Goal: Information Seeking & Learning: Check status

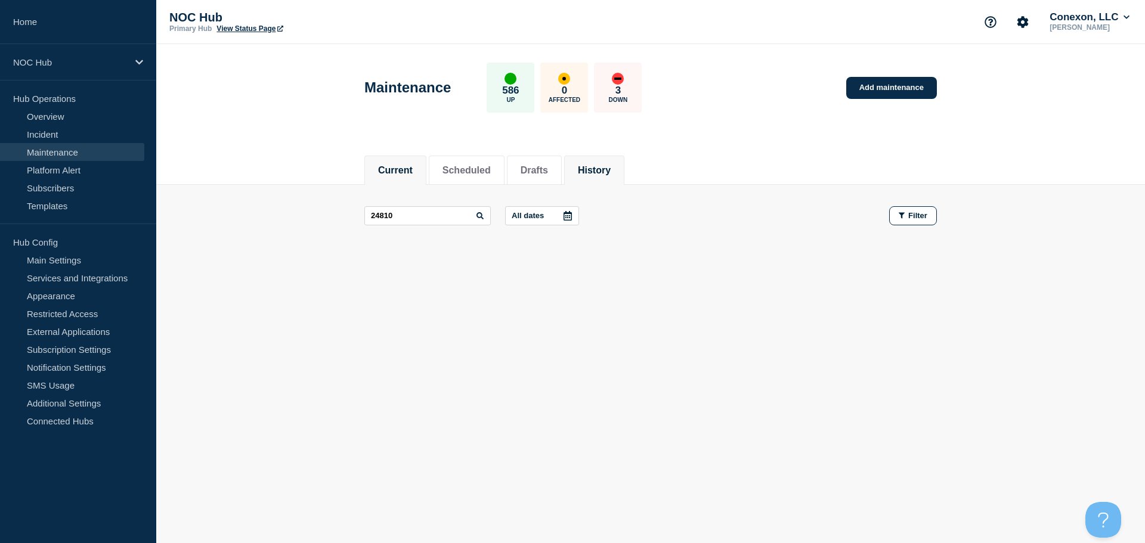
click at [395, 178] on li "Current" at bounding box center [395, 170] width 62 height 29
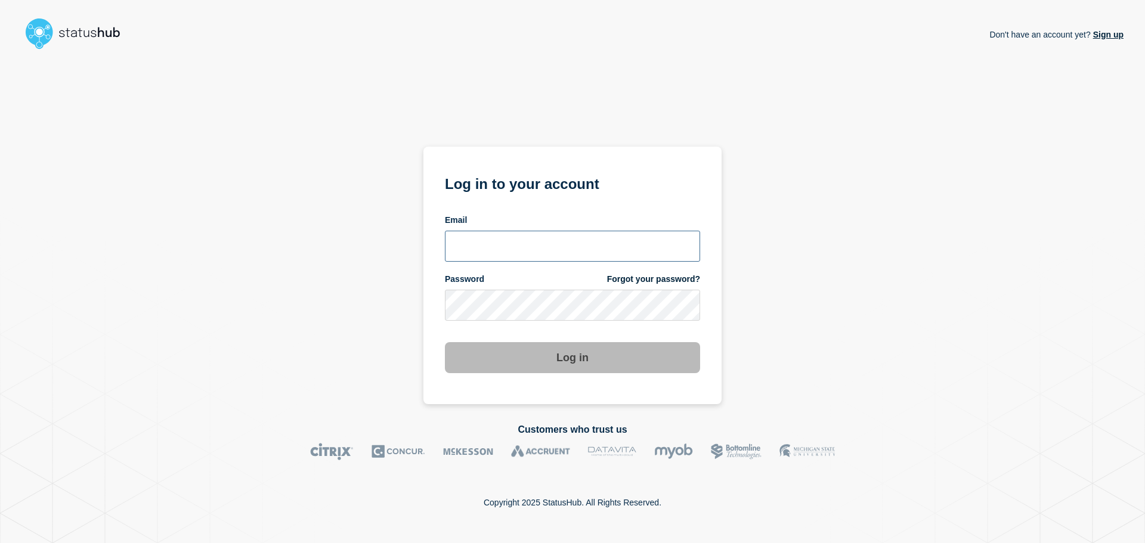
type input "[EMAIL_ADDRESS][DOMAIN_NAME]"
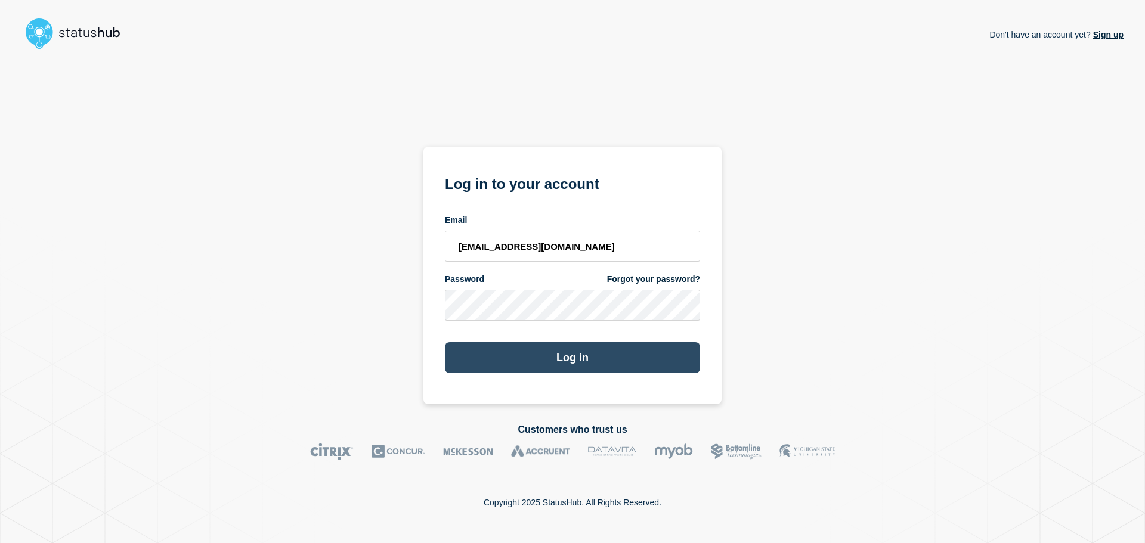
click at [539, 357] on button "Log in" at bounding box center [572, 357] width 255 height 31
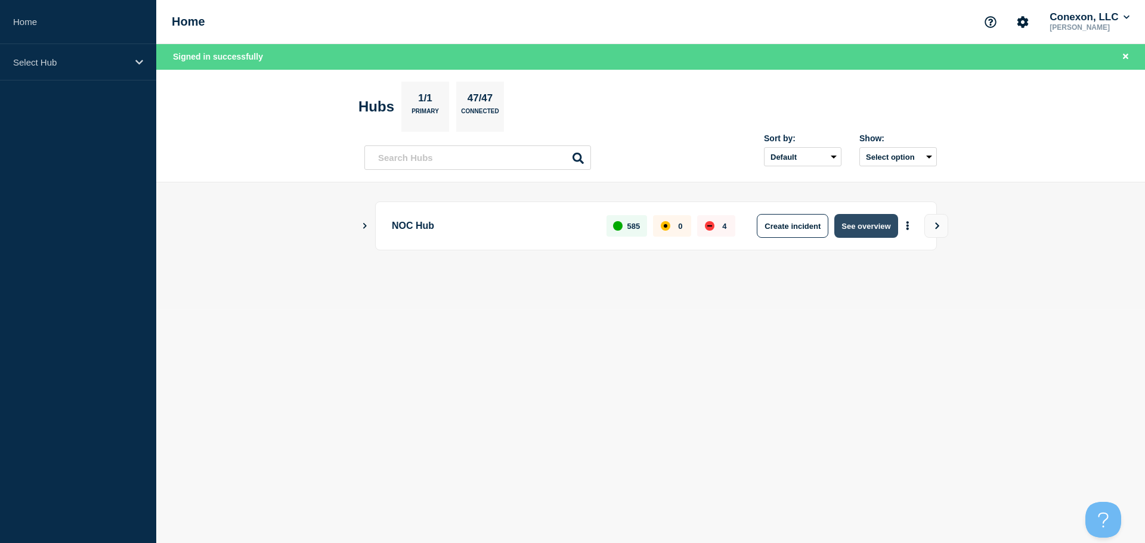
click at [874, 228] on button "See overview" at bounding box center [865, 226] width 63 height 24
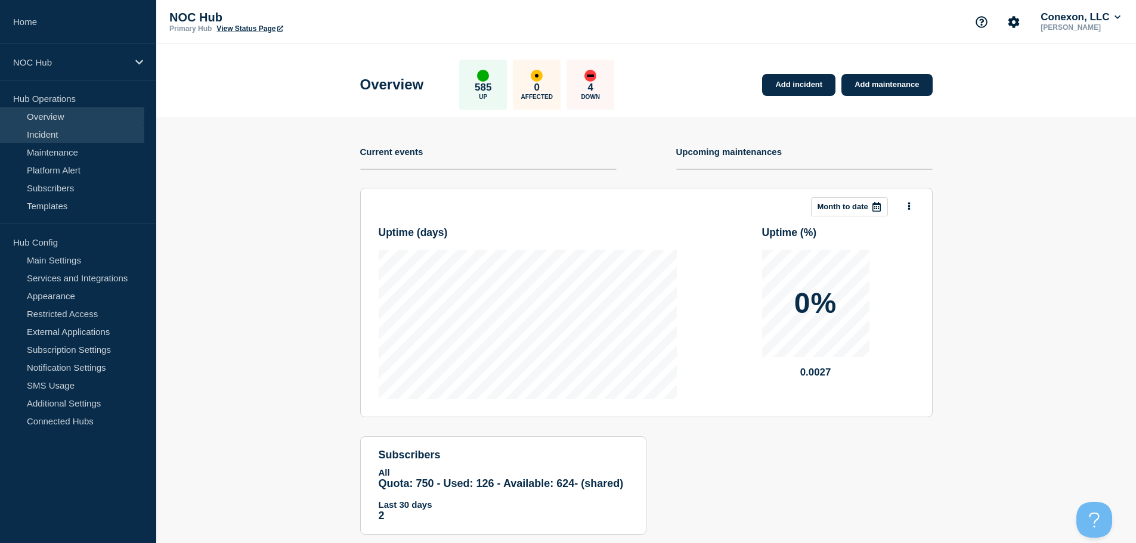
click at [60, 137] on link "Incident" at bounding box center [72, 134] width 144 height 18
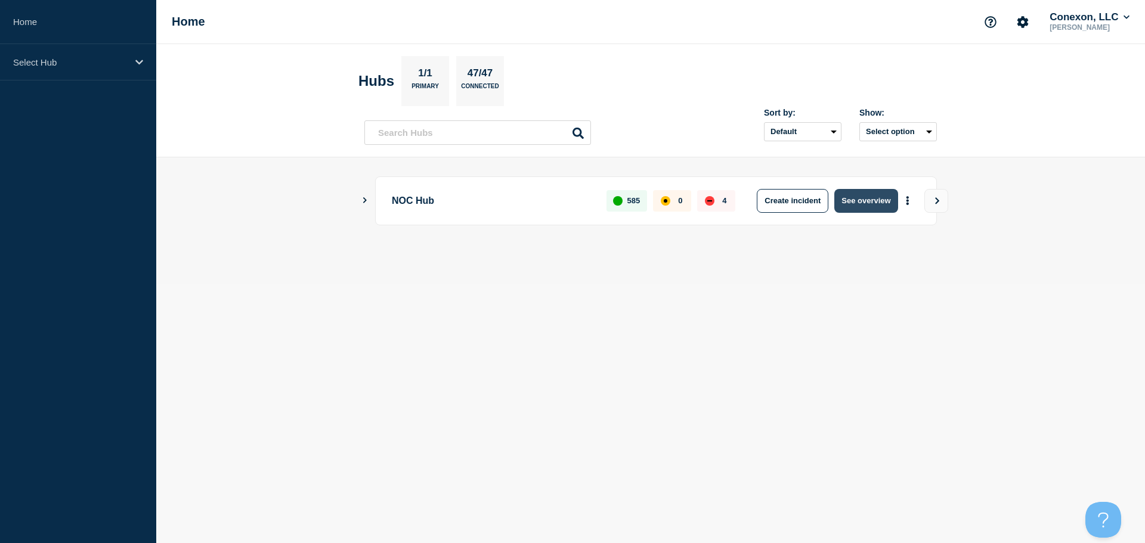
click at [853, 210] on button "See overview" at bounding box center [865, 201] width 63 height 24
